Goal: Task Accomplishment & Management: Manage account settings

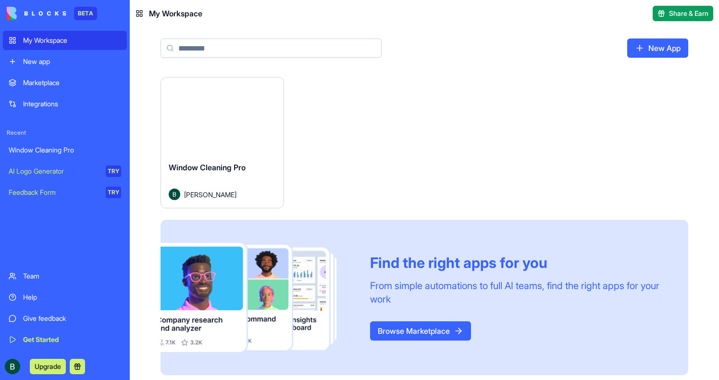
click at [239, 118] on button "Launch" at bounding box center [222, 115] width 72 height 19
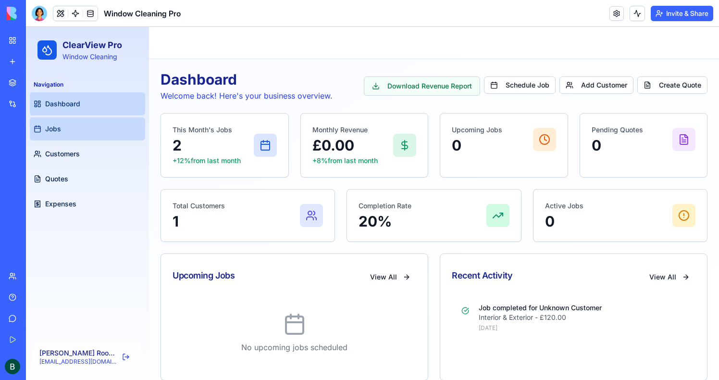
click at [61, 127] on link "Jobs" at bounding box center [87, 128] width 115 height 23
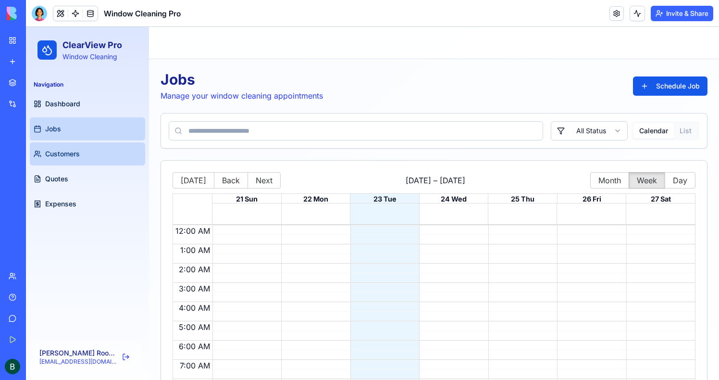
click at [66, 160] on link "Customers" at bounding box center [87, 153] width 115 height 23
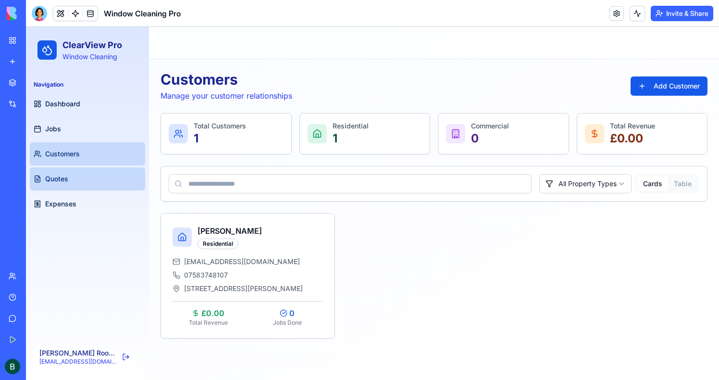
click at [67, 183] on span "Quotes" at bounding box center [56, 179] width 23 height 10
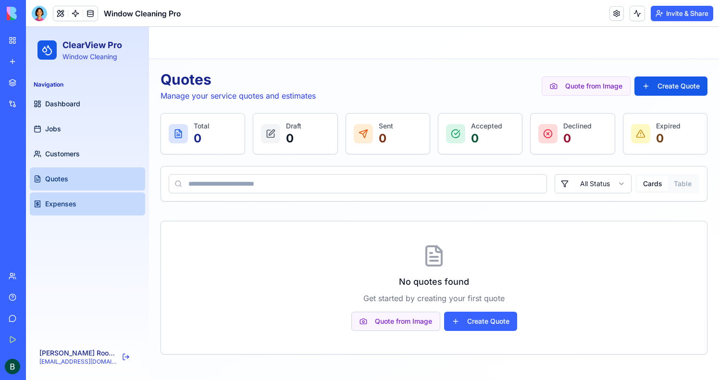
click at [73, 200] on span "Expenses" at bounding box center [60, 204] width 31 height 10
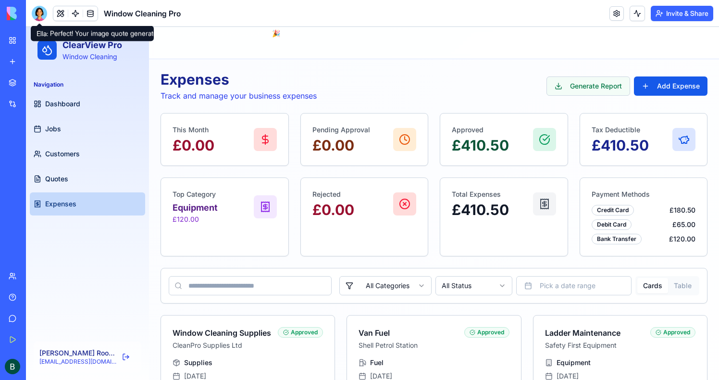
click at [38, 16] on div at bounding box center [39, 13] width 15 height 15
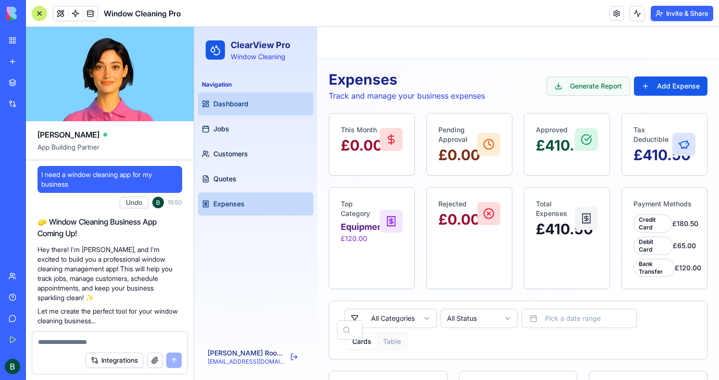
click at [221, 107] on span "Dashboard" at bounding box center [230, 104] width 35 height 10
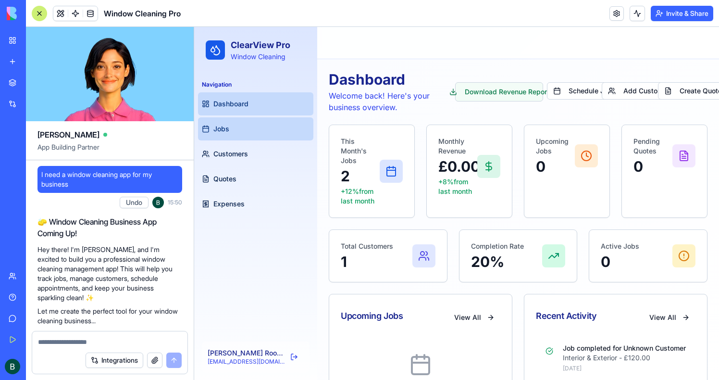
click at [242, 137] on link "Jobs" at bounding box center [255, 128] width 115 height 23
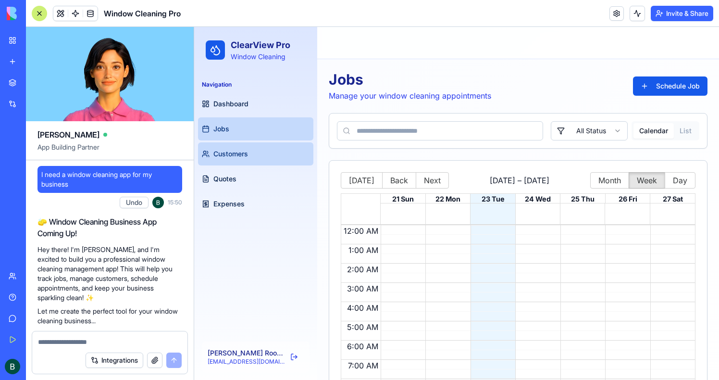
click at [238, 150] on span "Customers" at bounding box center [230, 154] width 35 height 10
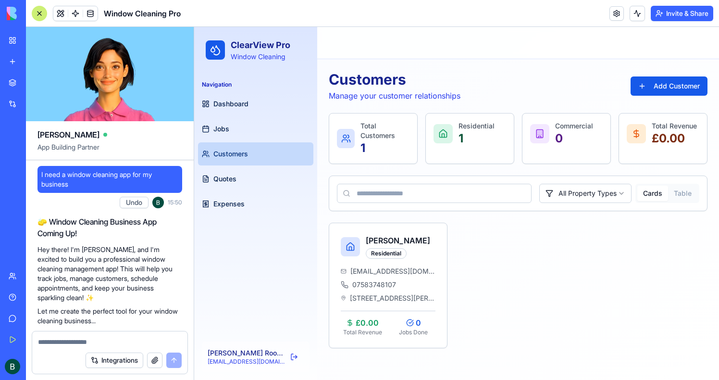
click at [238, 144] on link "Customers" at bounding box center [255, 153] width 115 height 23
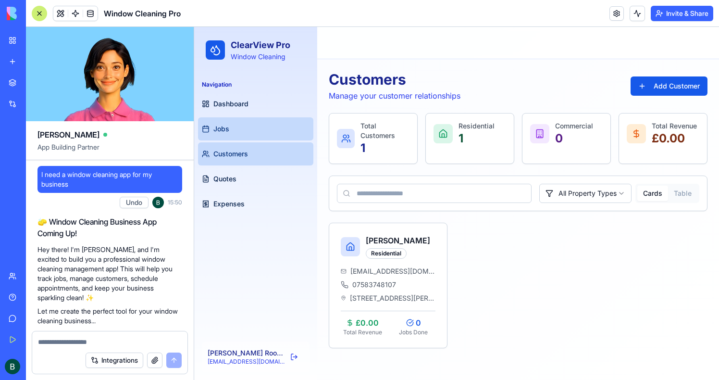
click at [238, 136] on link "Jobs" at bounding box center [255, 128] width 115 height 23
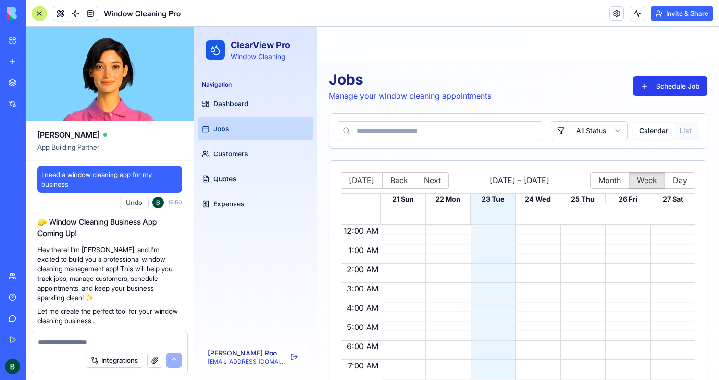
click at [668, 92] on button "Schedule Job" at bounding box center [670, 85] width 74 height 19
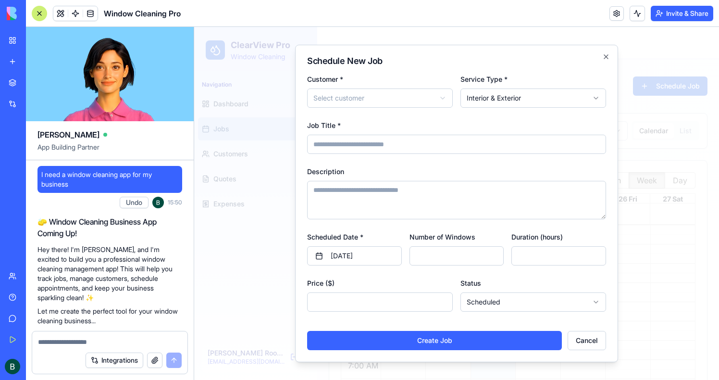
click at [664, 101] on div at bounding box center [456, 203] width 525 height 353
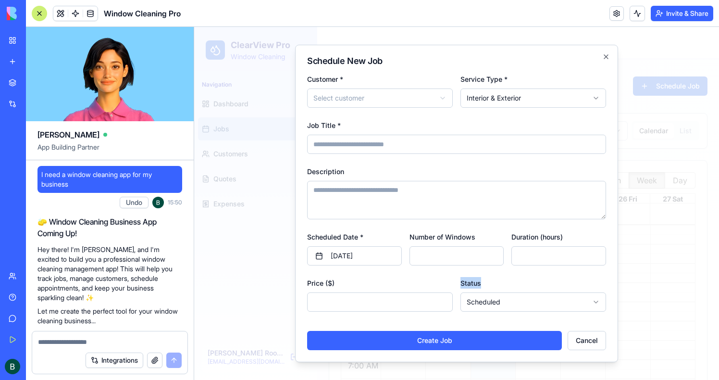
click at [475, 270] on form "**********" at bounding box center [456, 211] width 299 height 277
click at [641, 136] on div at bounding box center [456, 203] width 525 height 353
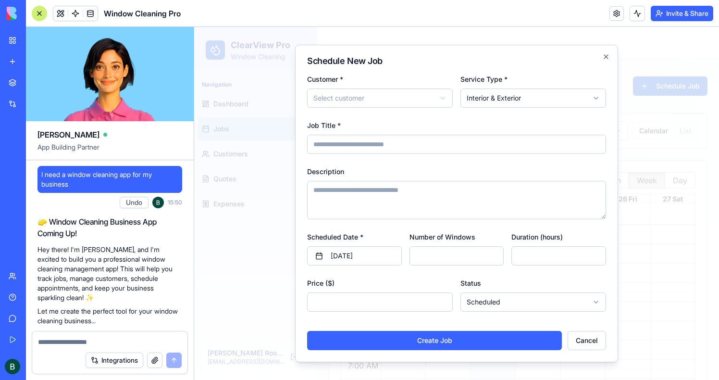
click at [636, 161] on div at bounding box center [456, 203] width 525 height 353
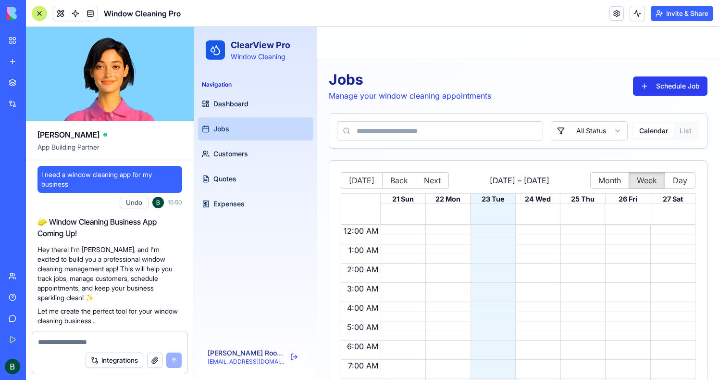
click at [653, 88] on button "Schedule Job" at bounding box center [670, 85] width 74 height 19
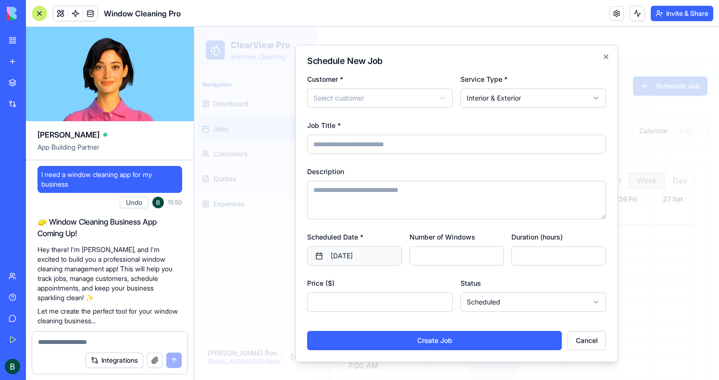
click at [365, 250] on button "[DATE]" at bounding box center [354, 255] width 95 height 19
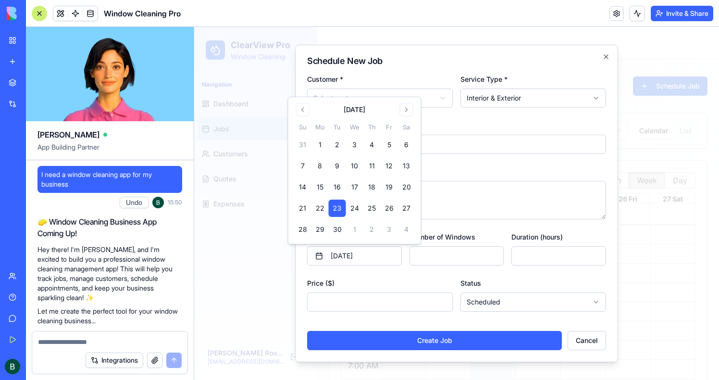
click at [646, 162] on div at bounding box center [456, 203] width 525 height 353
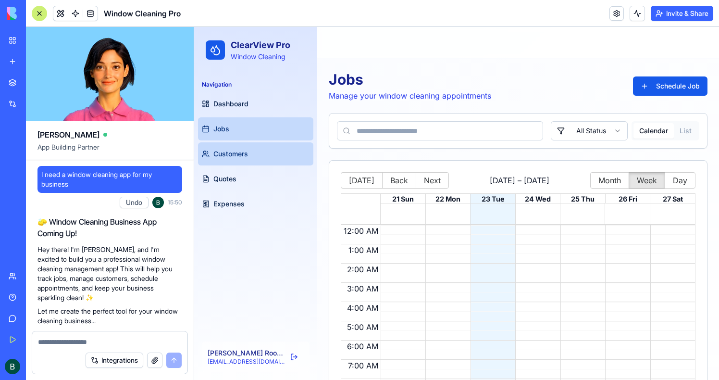
click at [239, 160] on link "Customers" at bounding box center [255, 153] width 115 height 23
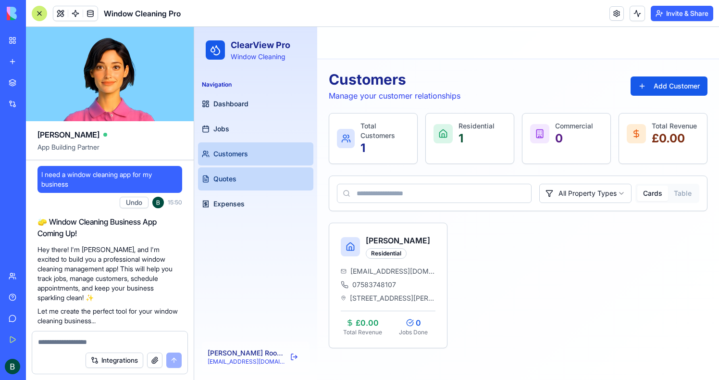
click at [242, 175] on link "Quotes" at bounding box center [255, 178] width 115 height 23
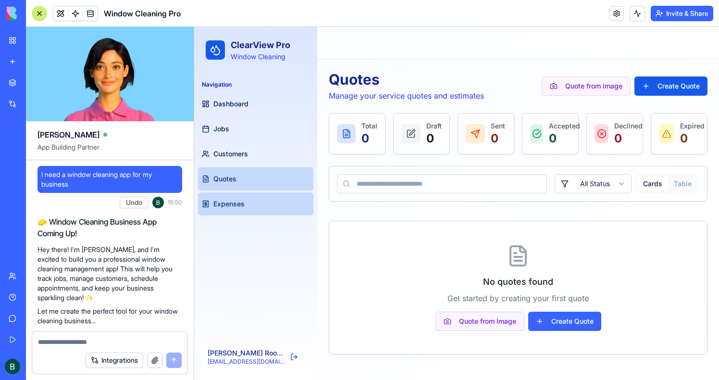
click at [240, 203] on span "Expenses" at bounding box center [228, 204] width 31 height 10
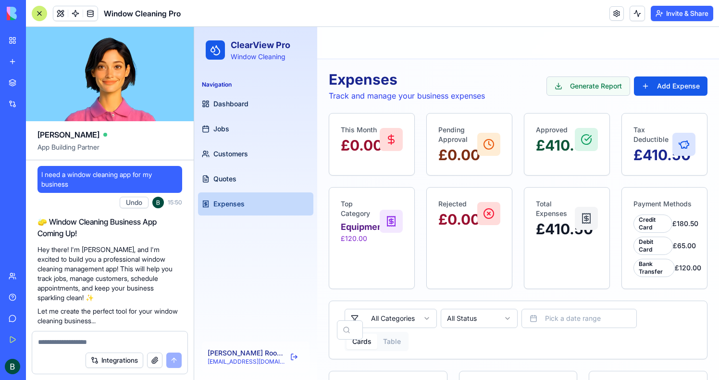
click at [20, 45] on link "My Workspace" at bounding box center [22, 40] width 38 height 19
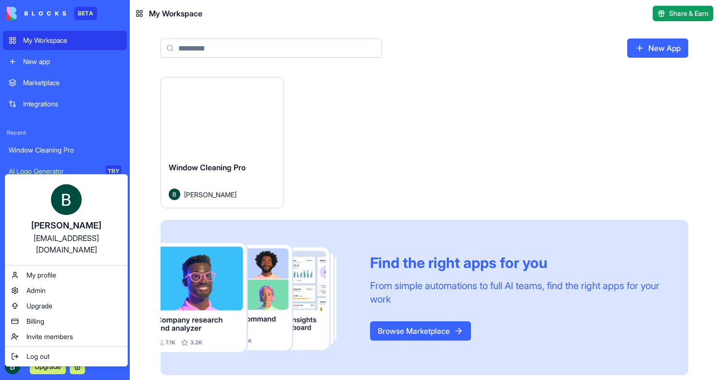
click at [281, 103] on html "BETA My Workspace New app Marketplace Integrations Recent Window Cleaning Pro A…" at bounding box center [359, 190] width 719 height 380
click at [29, 316] on span "Billing" at bounding box center [35, 321] width 18 height 10
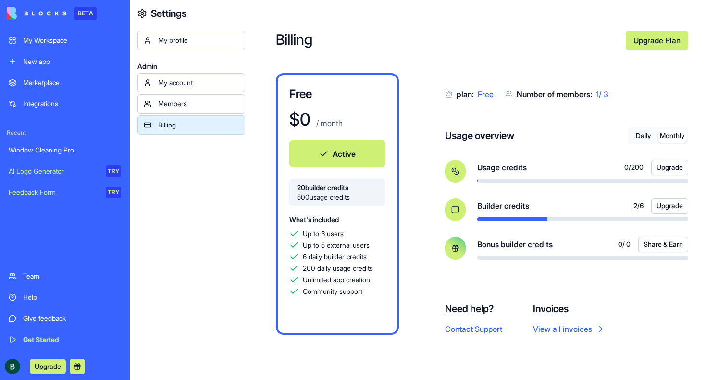
click at [681, 135] on button "Monthly" at bounding box center [672, 136] width 29 height 14
click at [644, 138] on button "Daily" at bounding box center [643, 136] width 29 height 14
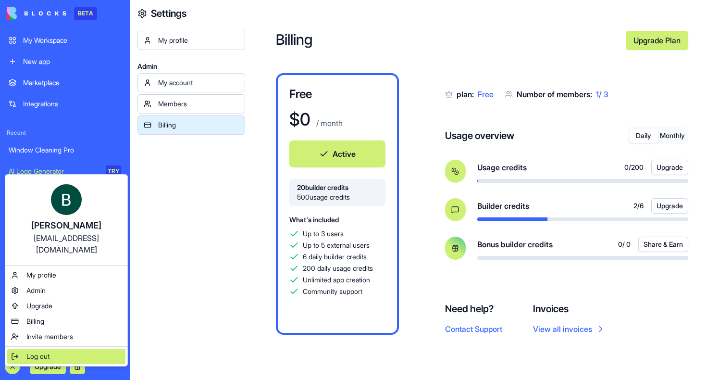
click at [25, 348] on div "Log out" at bounding box center [66, 355] width 118 height 15
